Goal: Information Seeking & Learning: Find specific fact

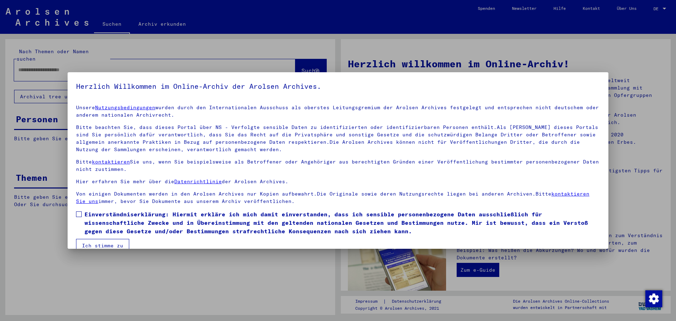
drag, startPoint x: 79, startPoint y: 216, endPoint x: 87, endPoint y: 230, distance: 15.6
click at [79, 216] on span at bounding box center [79, 214] width 6 height 6
click at [104, 246] on button "Ich stimme zu" at bounding box center [102, 245] width 53 height 13
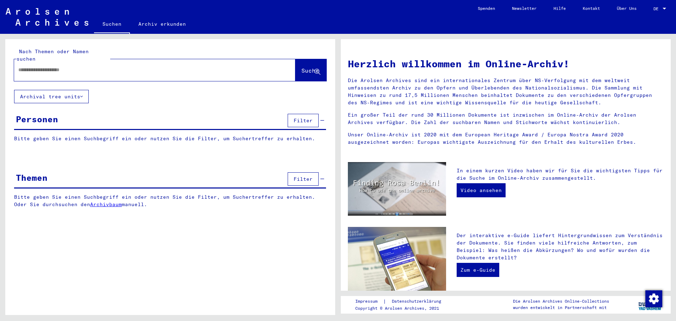
click at [153, 25] on link "Archiv erkunden" at bounding box center [162, 23] width 64 height 17
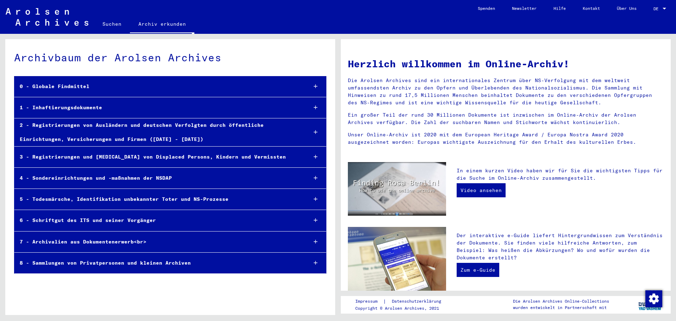
click at [315, 219] on icon at bounding box center [316, 220] width 4 height 5
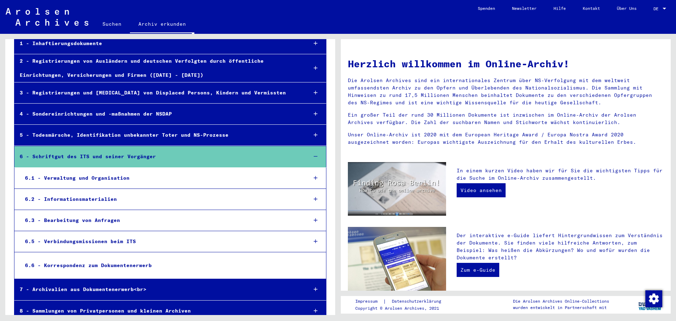
scroll to position [70, 0]
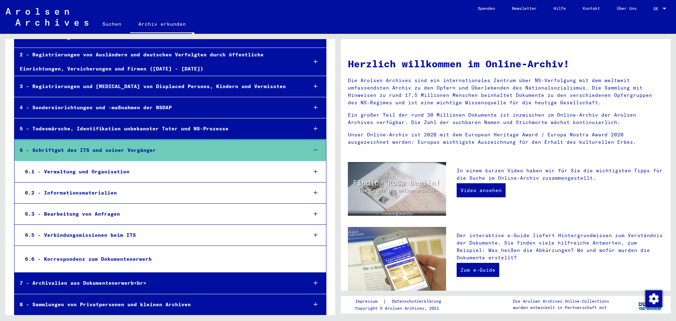
click at [314, 214] on icon at bounding box center [316, 213] width 4 height 5
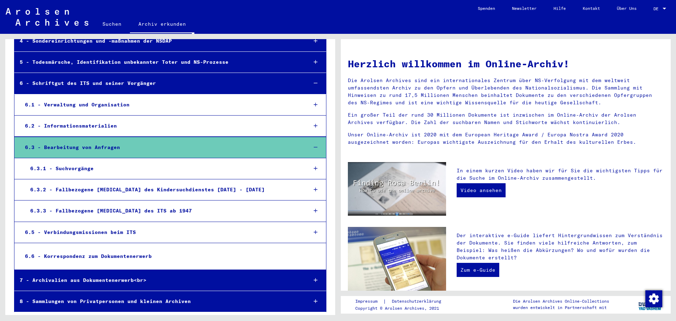
scroll to position [138, 0]
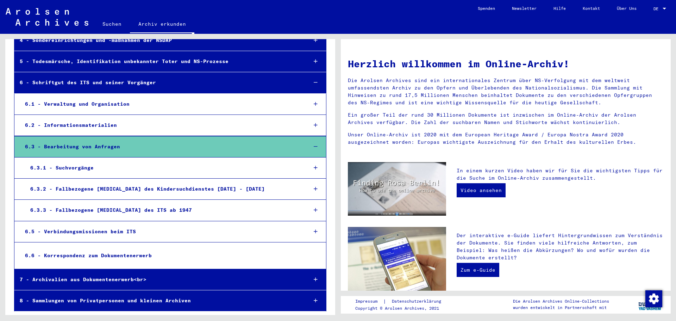
click at [314, 210] on icon at bounding box center [316, 209] width 4 height 5
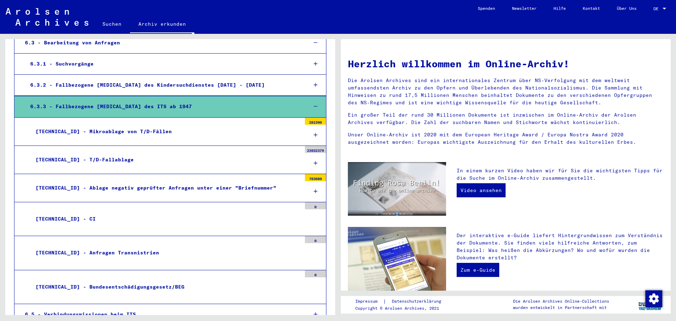
scroll to position [243, 0]
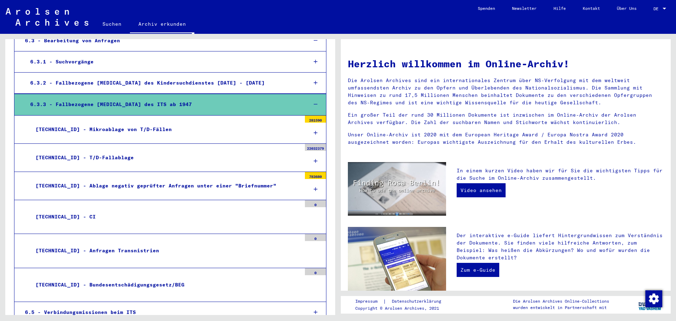
click at [87, 131] on div "[TECHNICAL_ID] - Mikroablage von T/D-Fällen" at bounding box center [165, 129] width 271 height 14
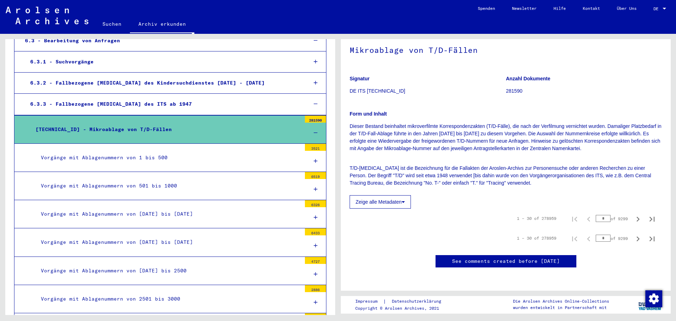
scroll to position [141, 0]
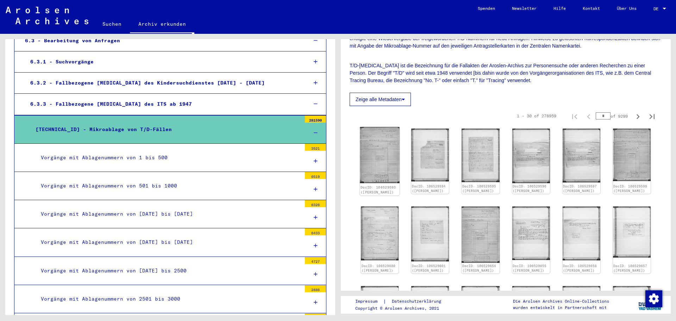
click at [383, 176] on img at bounding box center [380, 155] width 40 height 56
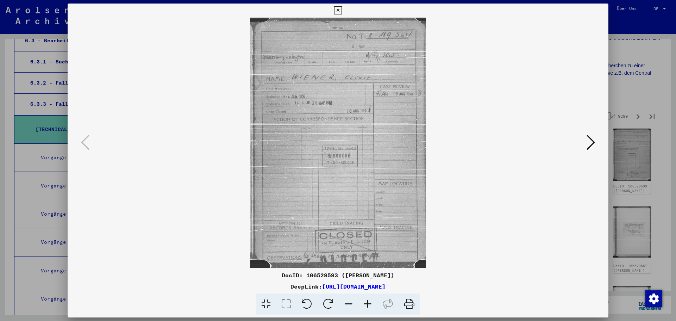
click at [370, 288] on link "[URL][DOMAIN_NAME]" at bounding box center [353, 286] width 63 height 7
click at [339, 11] on icon at bounding box center [338, 10] width 8 height 8
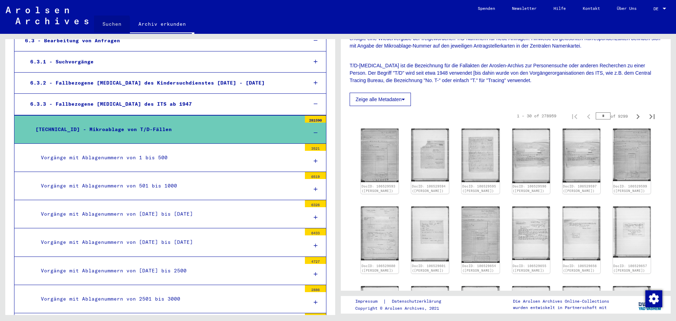
click at [104, 24] on link "Suchen" at bounding box center [112, 23] width 36 height 17
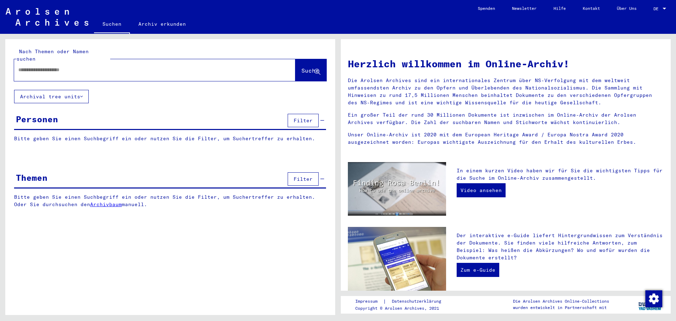
click at [72, 62] on div at bounding box center [144, 70] width 260 height 16
click at [69, 67] on div at bounding box center [144, 70] width 260 height 16
click at [68, 66] on input "text" at bounding box center [146, 69] width 256 height 7
paste input "**********"
type input "**********"
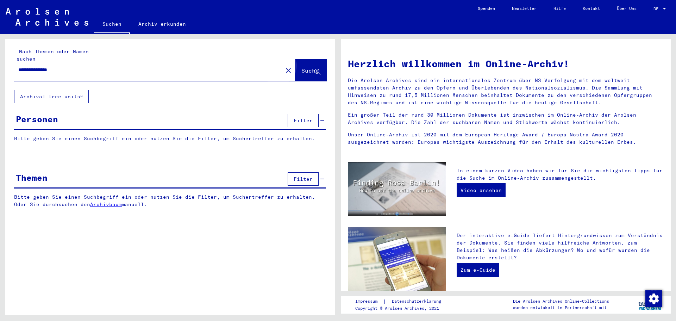
drag, startPoint x: 303, startPoint y: 67, endPoint x: 298, endPoint y: 67, distance: 5.3
click at [303, 67] on span "Suche" at bounding box center [310, 70] width 19 height 7
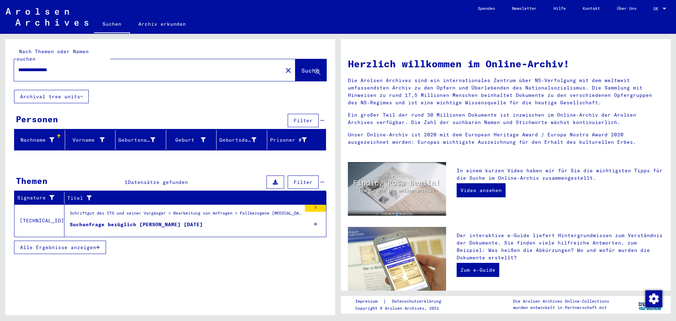
click at [172, 221] on div "Suchanfrage bezüglich [PERSON_NAME] [DATE]" at bounding box center [136, 224] width 133 height 7
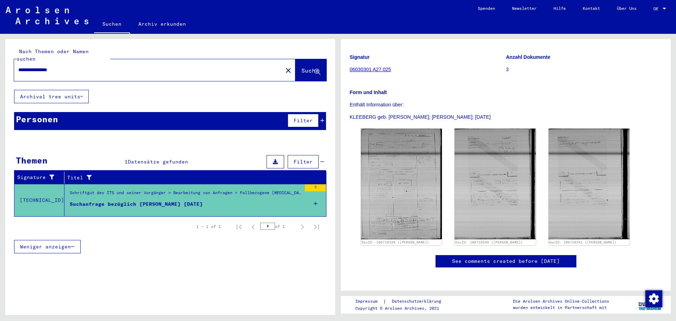
scroll to position [106, 0]
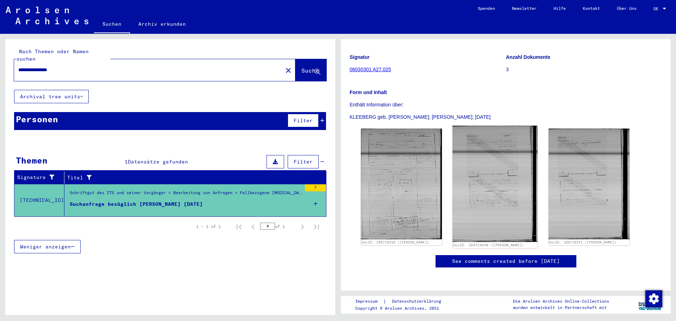
click at [501, 150] on img at bounding box center [495, 184] width 85 height 116
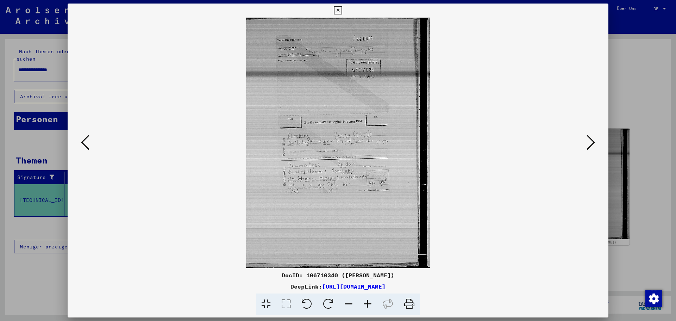
click at [337, 10] on icon at bounding box center [338, 10] width 8 height 8
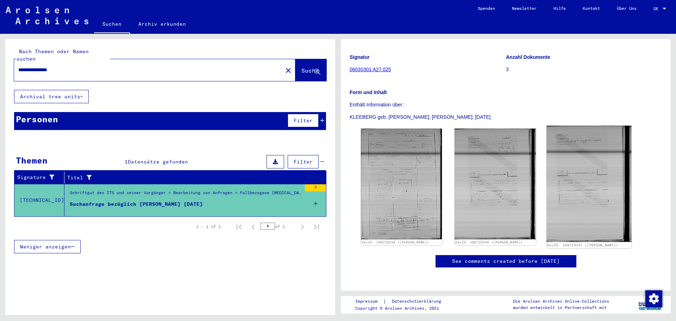
click at [602, 155] on img at bounding box center [588, 184] width 85 height 116
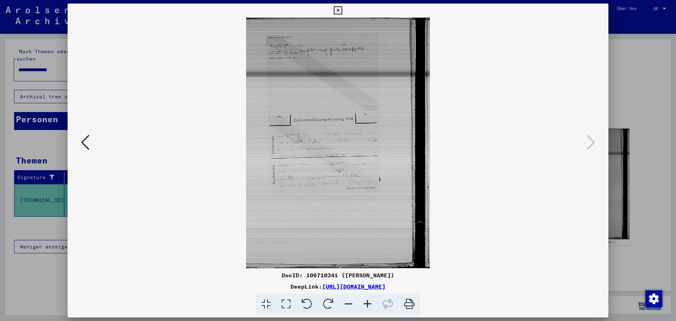
click at [337, 9] on icon at bounding box center [338, 10] width 8 height 8
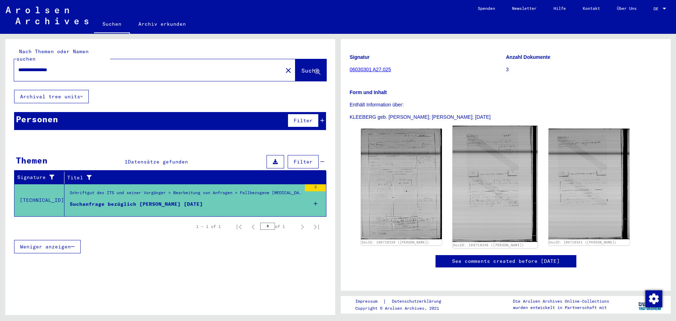
click at [508, 149] on img at bounding box center [495, 184] width 85 height 116
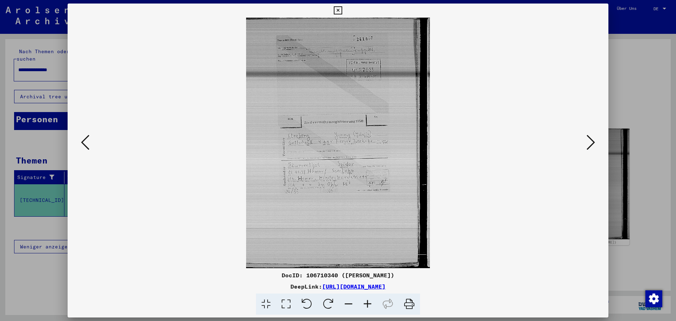
click at [368, 305] on icon at bounding box center [367, 303] width 19 height 21
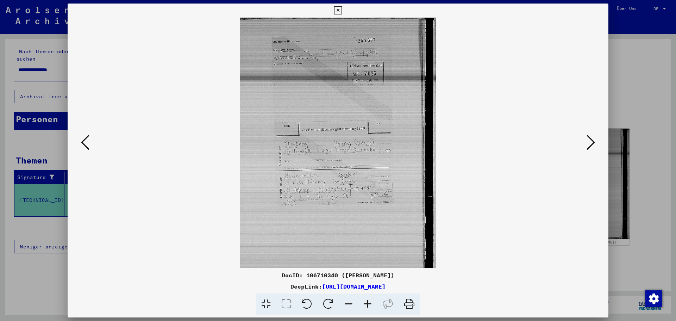
click at [368, 305] on icon at bounding box center [367, 303] width 19 height 21
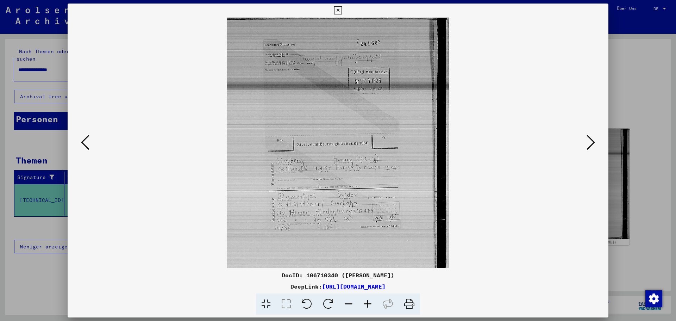
click at [368, 305] on icon at bounding box center [367, 303] width 19 height 21
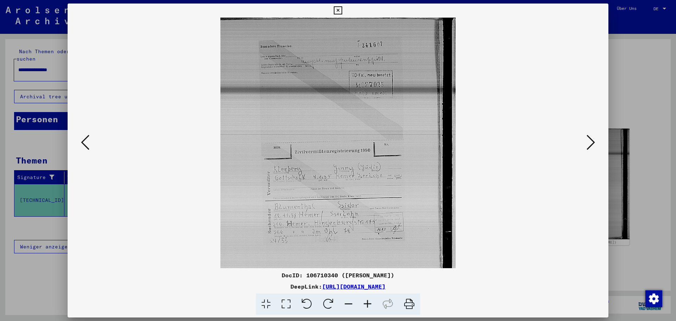
click at [368, 305] on icon at bounding box center [367, 303] width 19 height 21
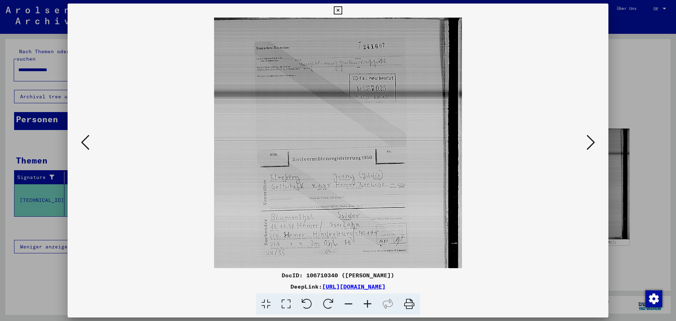
click at [368, 305] on icon at bounding box center [367, 303] width 19 height 21
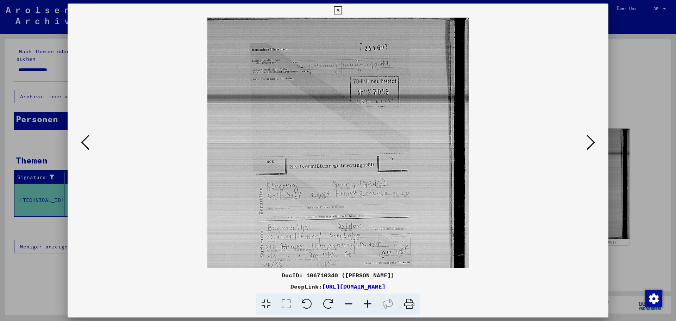
click at [368, 305] on icon at bounding box center [367, 303] width 19 height 21
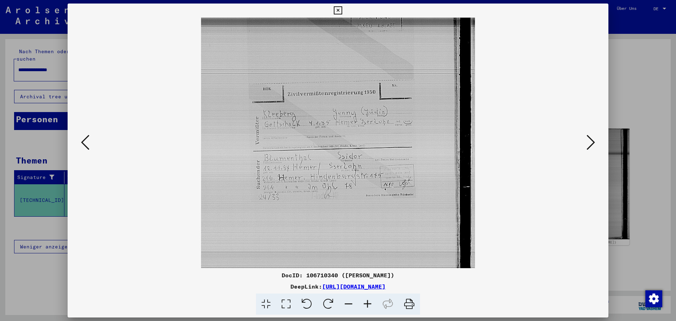
scroll to position [83, 0]
drag, startPoint x: 338, startPoint y: 234, endPoint x: 317, endPoint y: 151, distance: 85.7
click at [317, 151] on img at bounding box center [338, 120] width 274 height 373
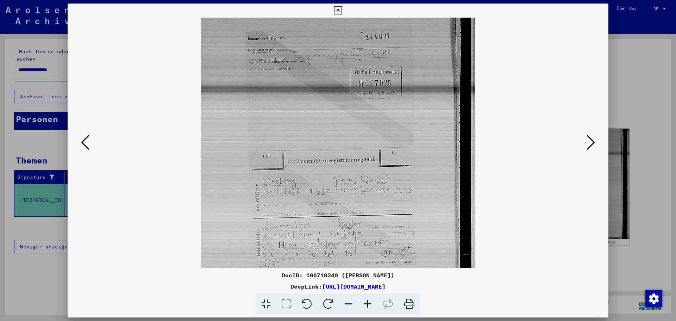
scroll to position [10, 0]
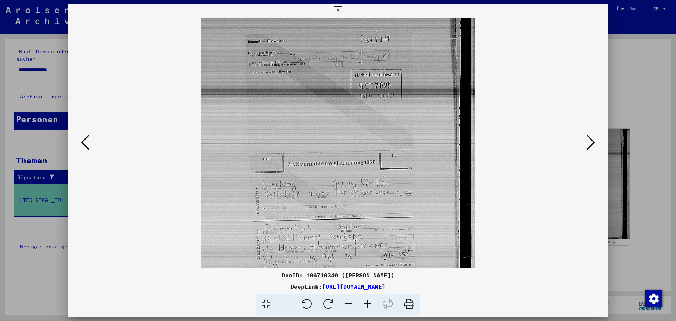
drag, startPoint x: 317, startPoint y: 158, endPoint x: 302, endPoint y: 232, distance: 75.0
click at [302, 232] on img at bounding box center [338, 194] width 274 height 373
click at [589, 142] on icon at bounding box center [590, 142] width 8 height 17
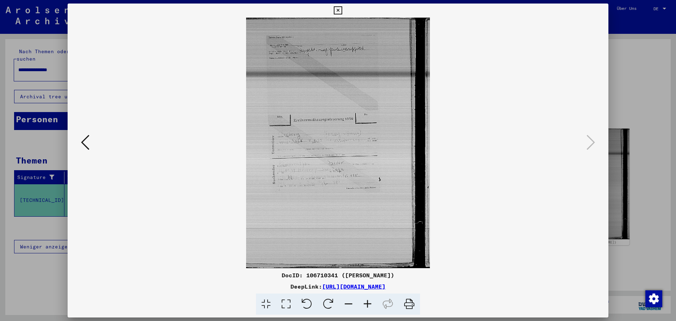
click at [366, 303] on icon at bounding box center [367, 303] width 19 height 21
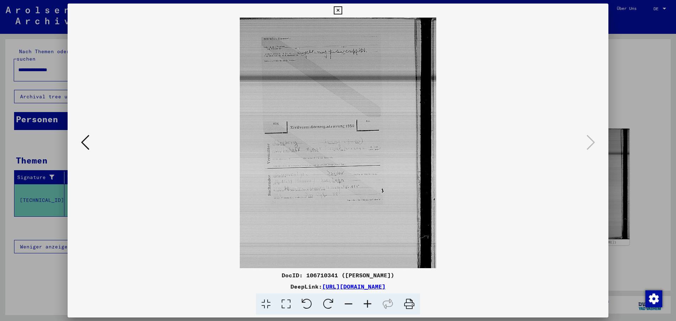
click at [366, 303] on icon at bounding box center [367, 303] width 19 height 21
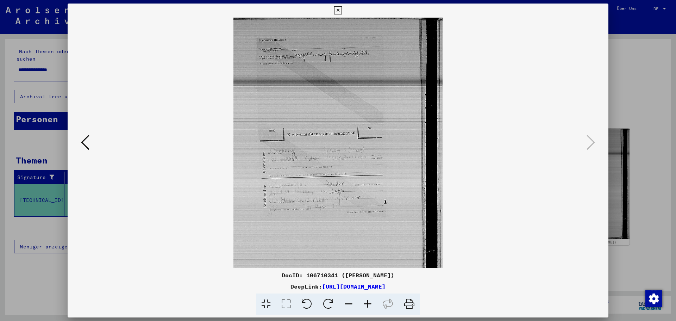
click at [366, 303] on icon at bounding box center [367, 303] width 19 height 21
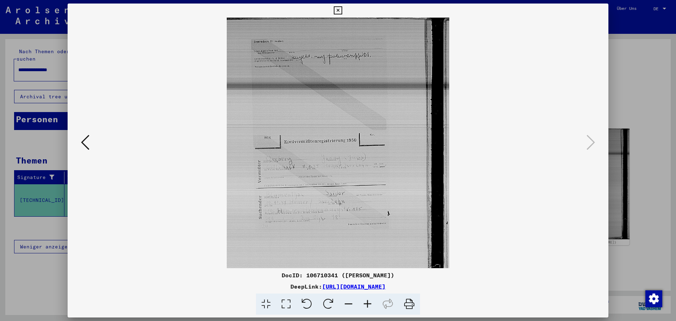
click at [366, 303] on icon at bounding box center [367, 303] width 19 height 21
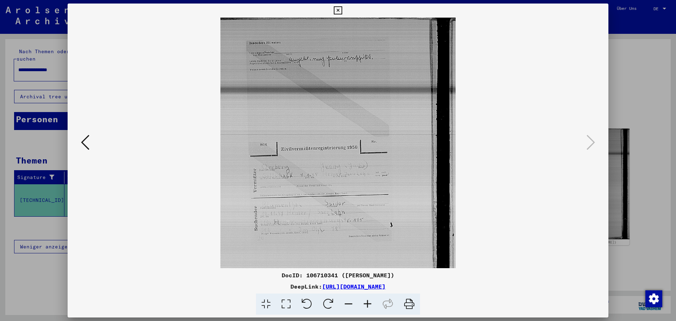
click at [366, 303] on icon at bounding box center [367, 303] width 19 height 21
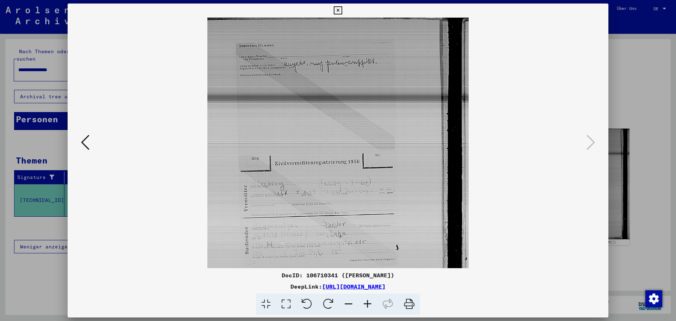
click at [365, 303] on icon at bounding box center [367, 303] width 19 height 21
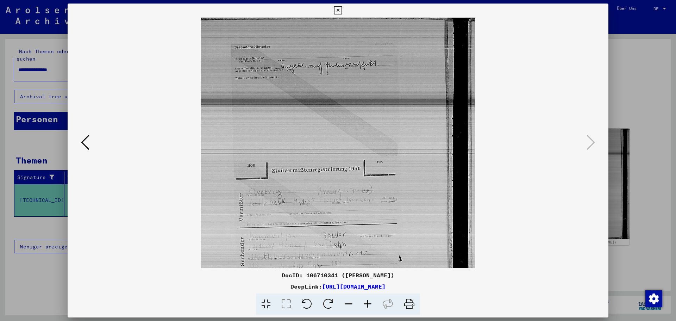
click at [365, 303] on icon at bounding box center [367, 303] width 19 height 21
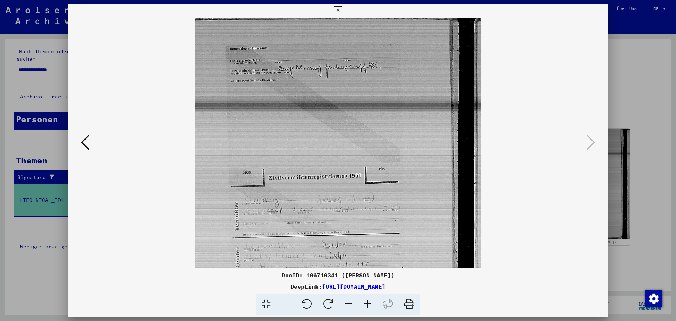
click at [365, 303] on icon at bounding box center [367, 303] width 19 height 21
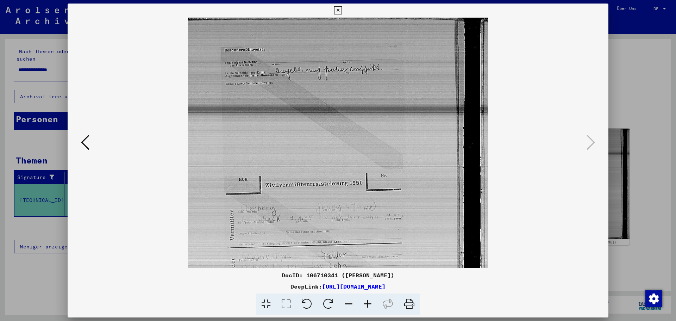
click at [365, 303] on icon at bounding box center [367, 303] width 19 height 21
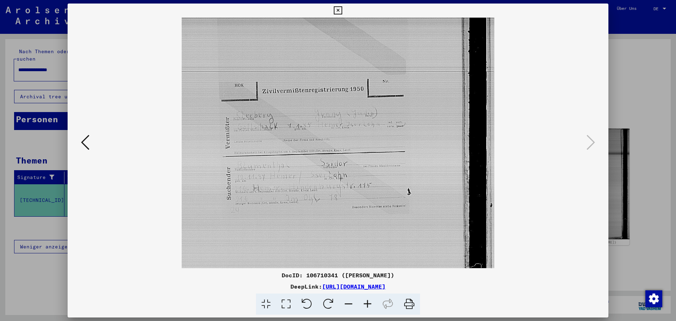
scroll to position [109, 0]
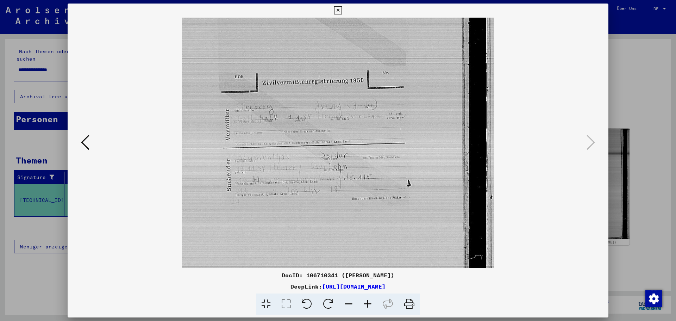
drag, startPoint x: 323, startPoint y: 218, endPoint x: 334, endPoint y: 108, distance: 110.1
click at [334, 108] on img at bounding box center [338, 121] width 313 height 426
click at [338, 10] on icon at bounding box center [338, 10] width 8 height 8
